Goal: Register for event/course

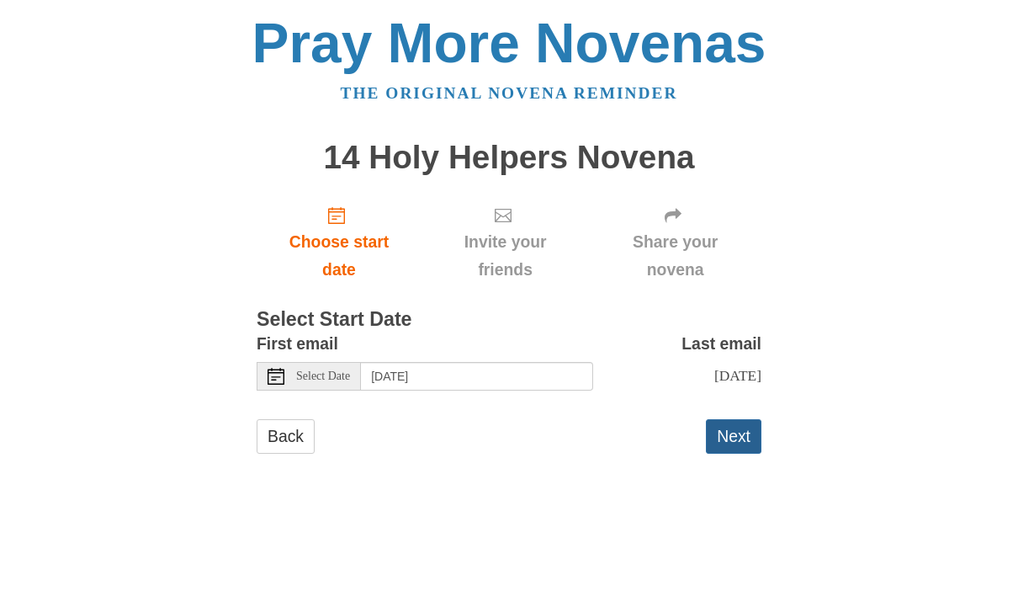
click at [740, 438] on button "Next" at bounding box center [734, 436] width 56 height 34
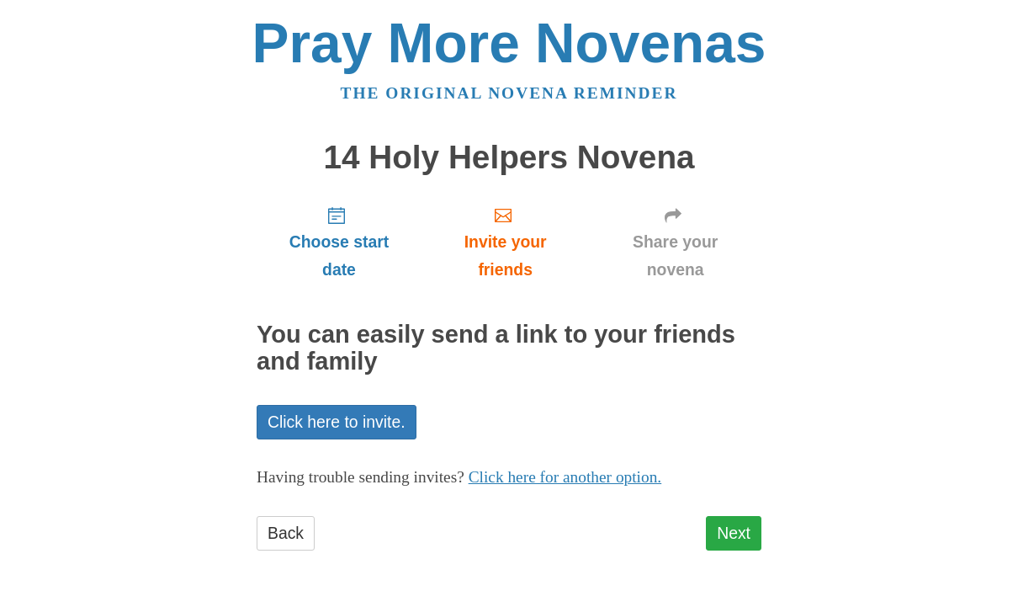
click at [735, 523] on link "Next" at bounding box center [734, 533] width 56 height 34
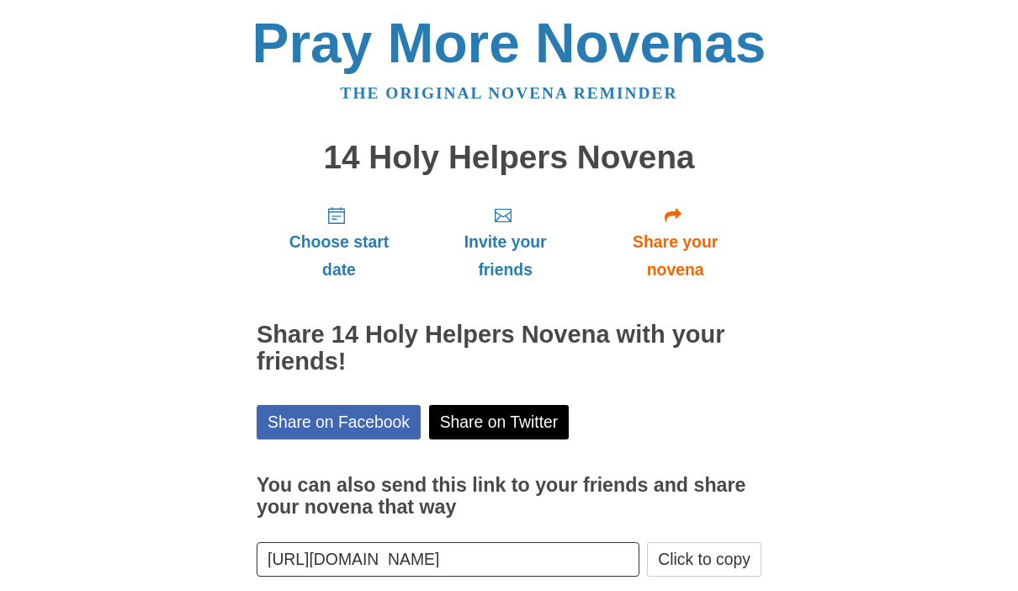
scroll to position [78, 0]
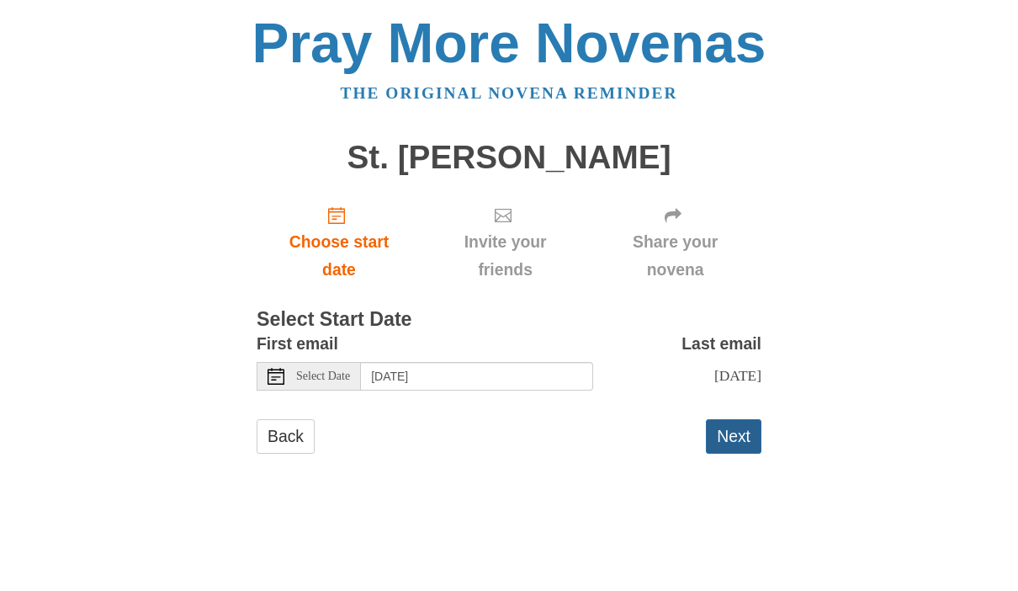
click at [740, 439] on button "Next" at bounding box center [734, 436] width 56 height 34
